Goal: Information Seeking & Learning: Find contact information

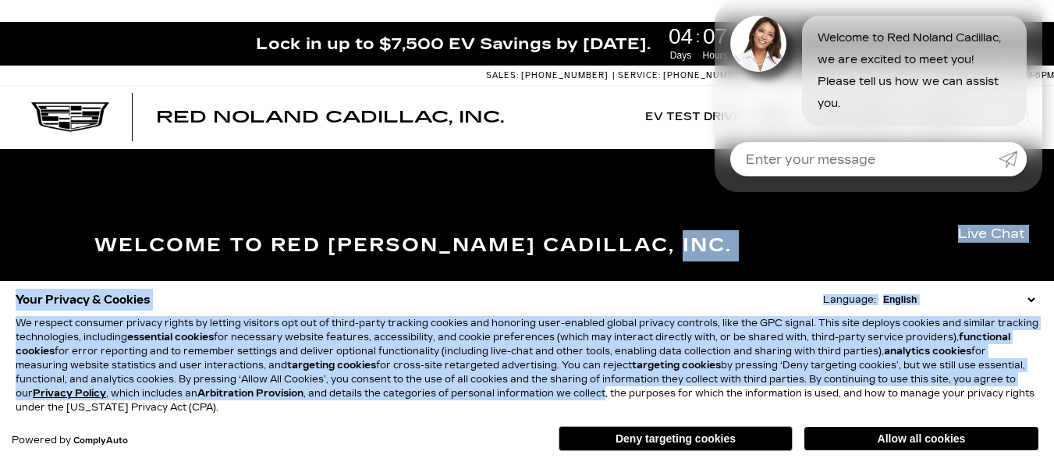
drag, startPoint x: 610, startPoint y: 228, endPoint x: 595, endPoint y: 402, distance: 174.7
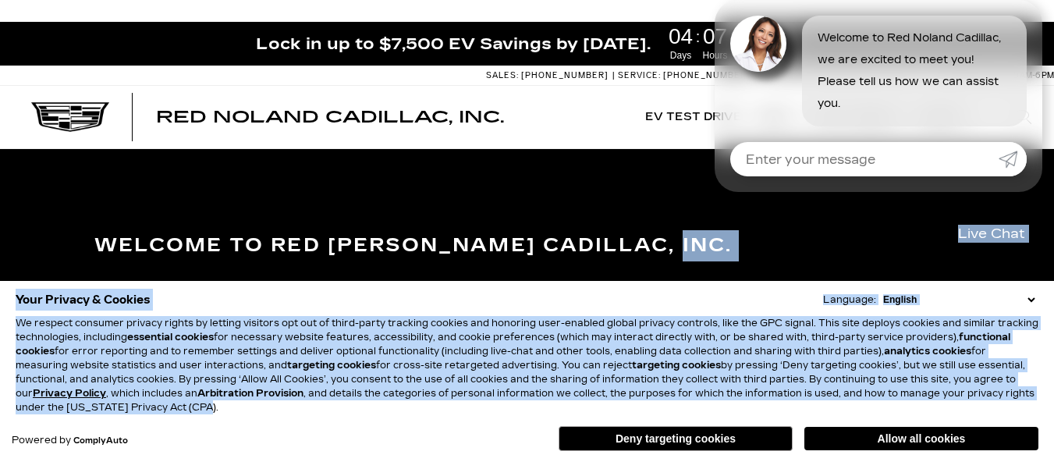
click at [608, 207] on section "Welcome to Red [PERSON_NAME] Cadillac, Inc. All Types New Used Certified Used D…" at bounding box center [527, 341] width 1054 height 384
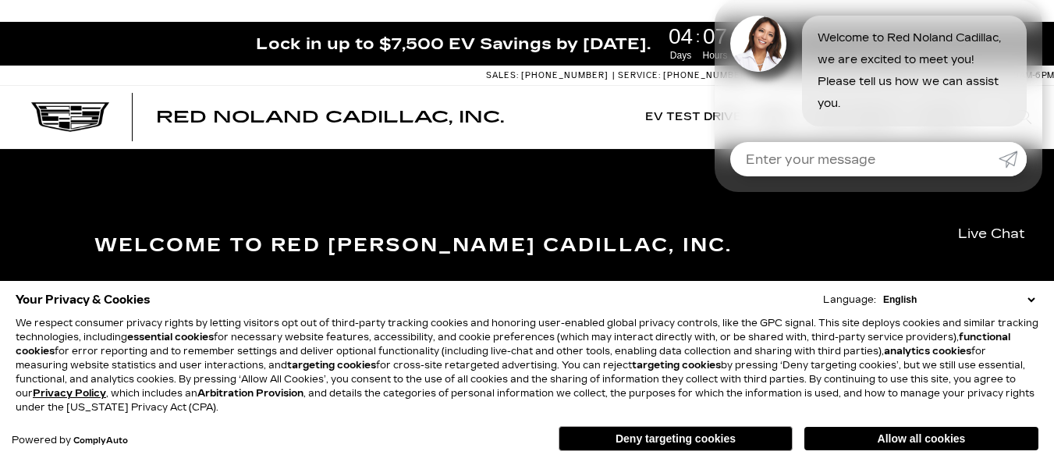
click at [1030, 294] on select "English Spanish / Español English / United Kingdom Korean / 한국어 Vietnamese / Ti…" at bounding box center [959, 300] width 159 height 14
click at [632, 201] on section "Welcome to Red Noland Cadillac, Inc. All Types New Used Certified Used Demo All…" at bounding box center [527, 341] width 1054 height 384
click at [680, 438] on button "Deny targeting cookies" at bounding box center [676, 438] width 234 height 25
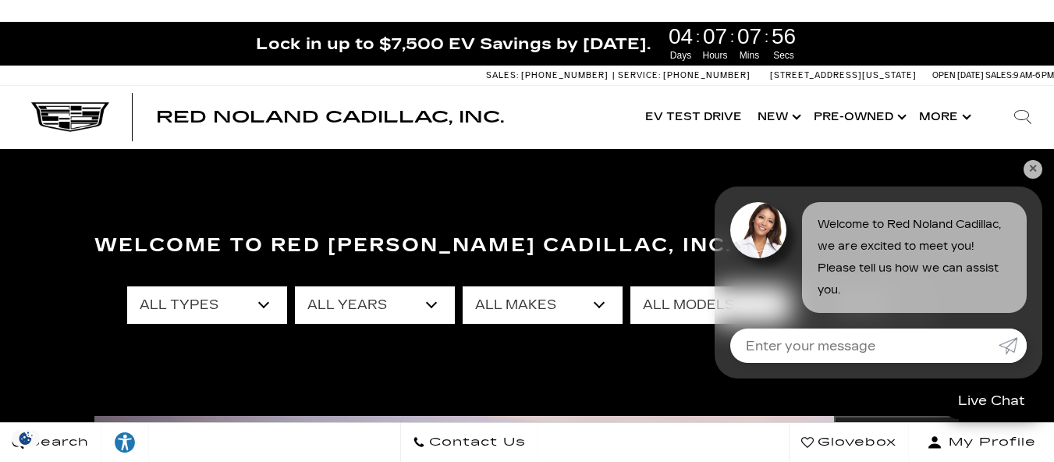
click at [1033, 172] on link "✕" at bounding box center [1033, 169] width 19 height 19
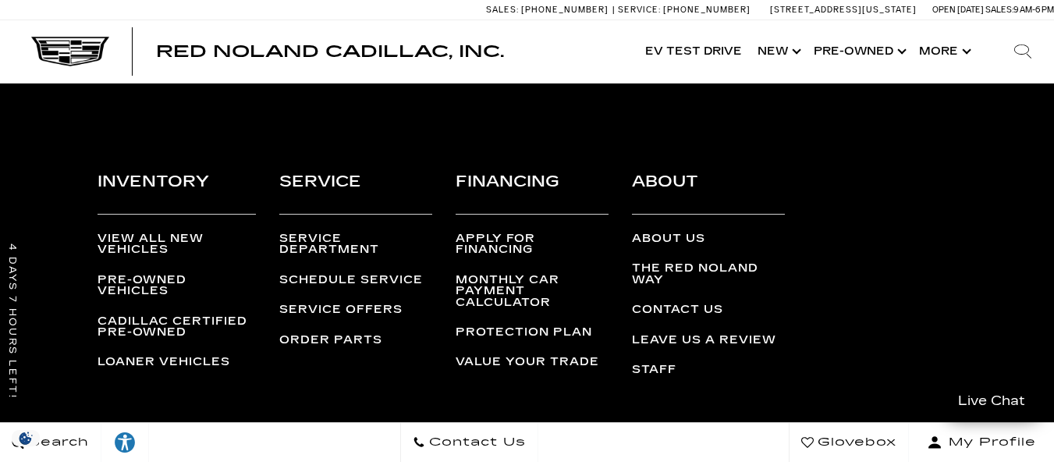
scroll to position [4080, 0]
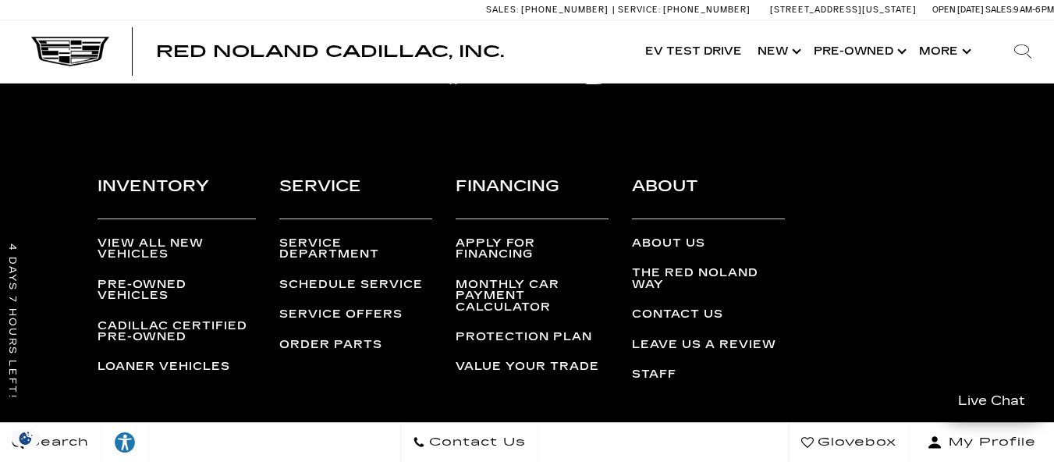
click at [655, 377] on link "Staff" at bounding box center [654, 374] width 44 height 13
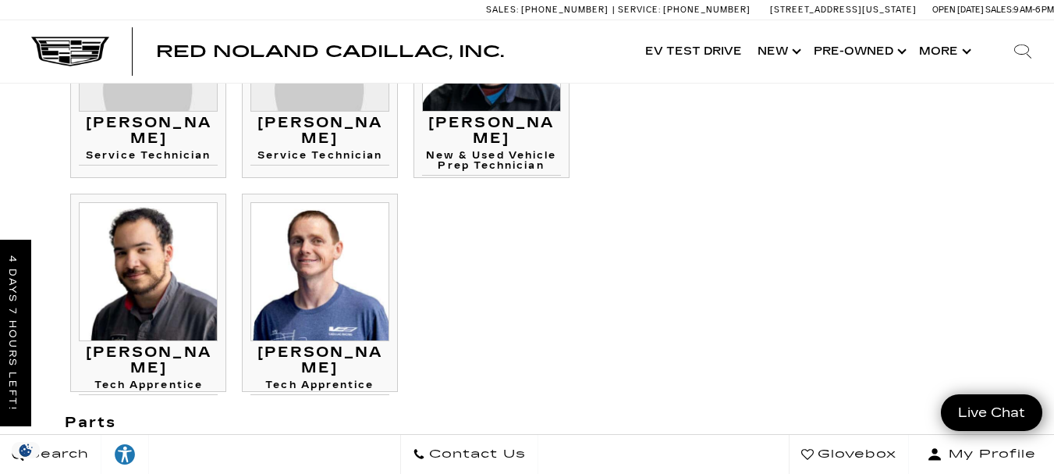
scroll to position [2029, 0]
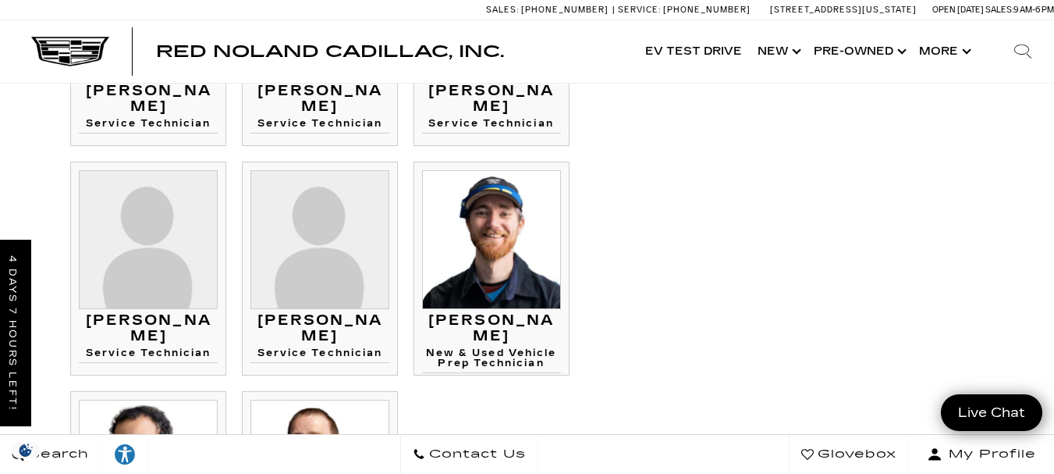
drag, startPoint x: 7, startPoint y: 471, endPoint x: 0, endPoint y: 476, distance: 8.9
